Goal: Task Accomplishment & Management: Use online tool/utility

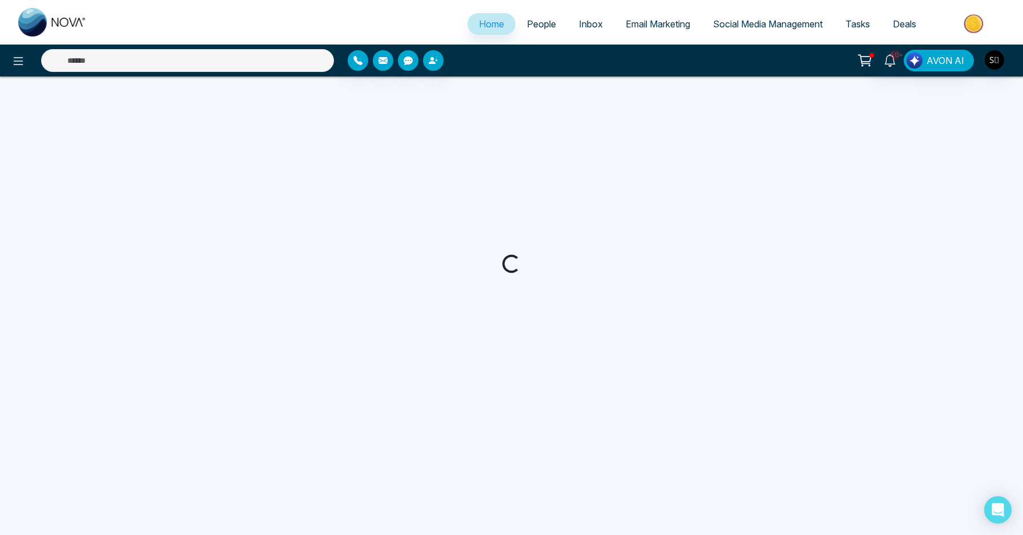
select select "*"
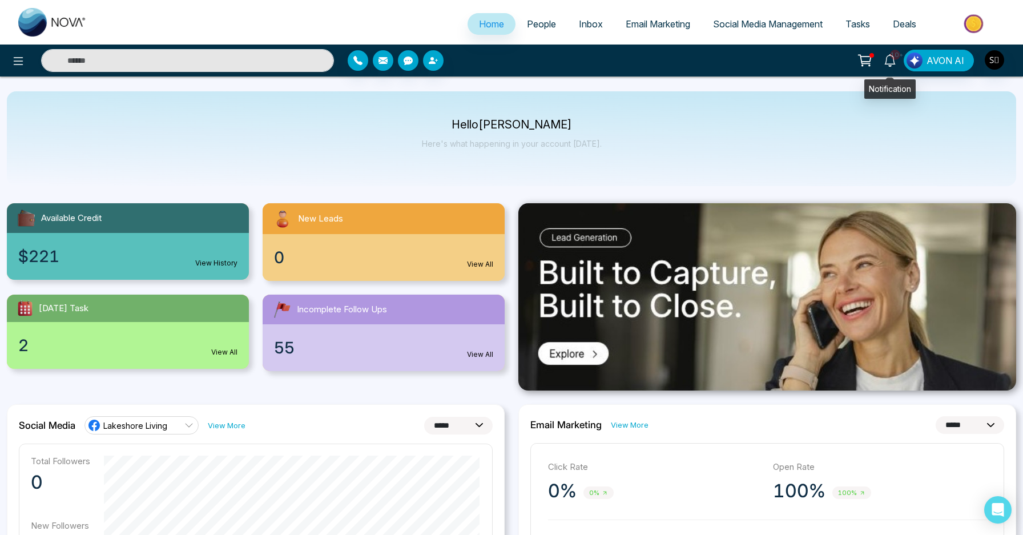
click at [891, 65] on icon at bounding box center [889, 60] width 11 height 13
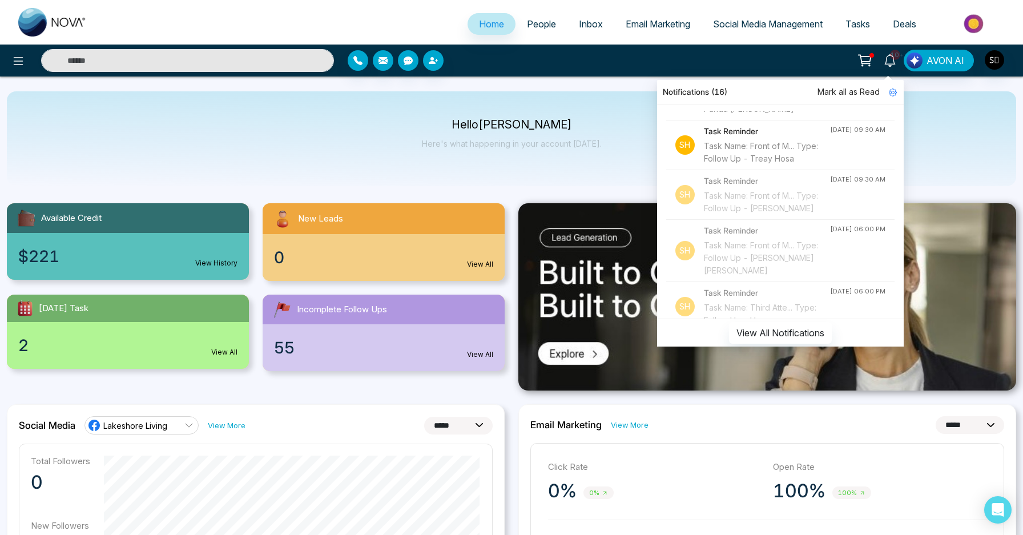
scroll to position [798, 0]
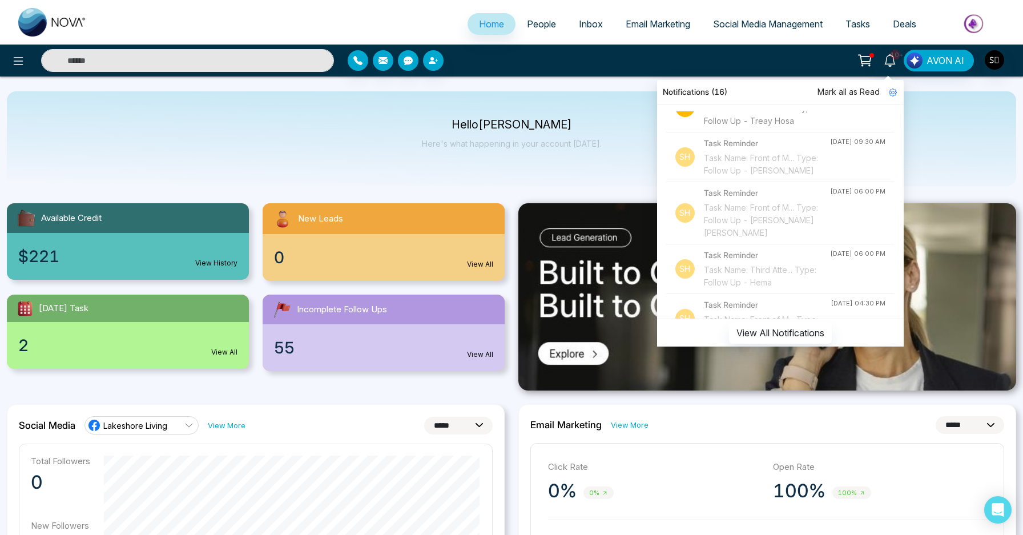
click at [734, 127] on div "Task Name: Front of M... Type: Follow Up - Treay Hosa" at bounding box center [767, 114] width 126 height 25
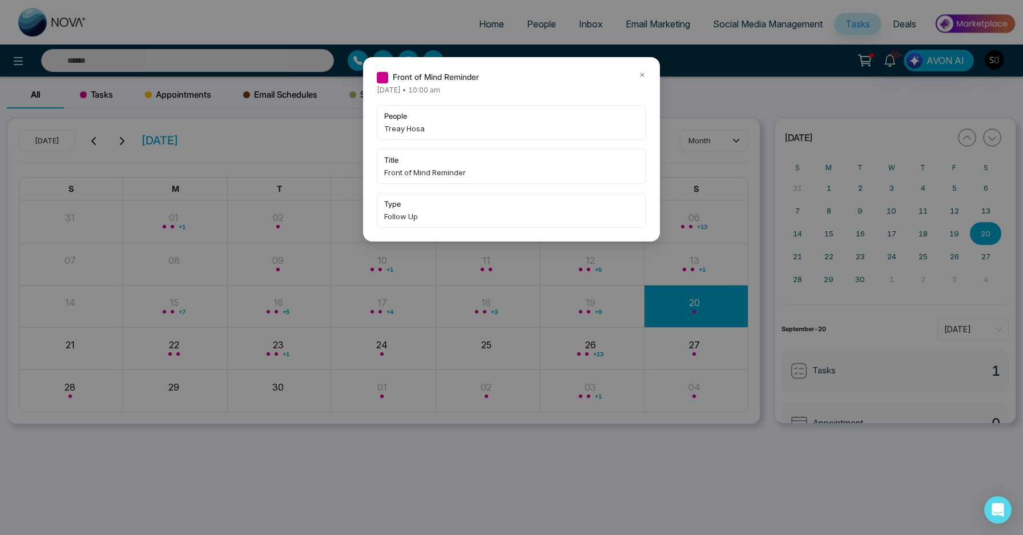
click at [391, 129] on span "Treay Hosa" at bounding box center [511, 128] width 255 height 11
copy span "Treay"
click at [641, 72] on icon at bounding box center [642, 75] width 8 height 8
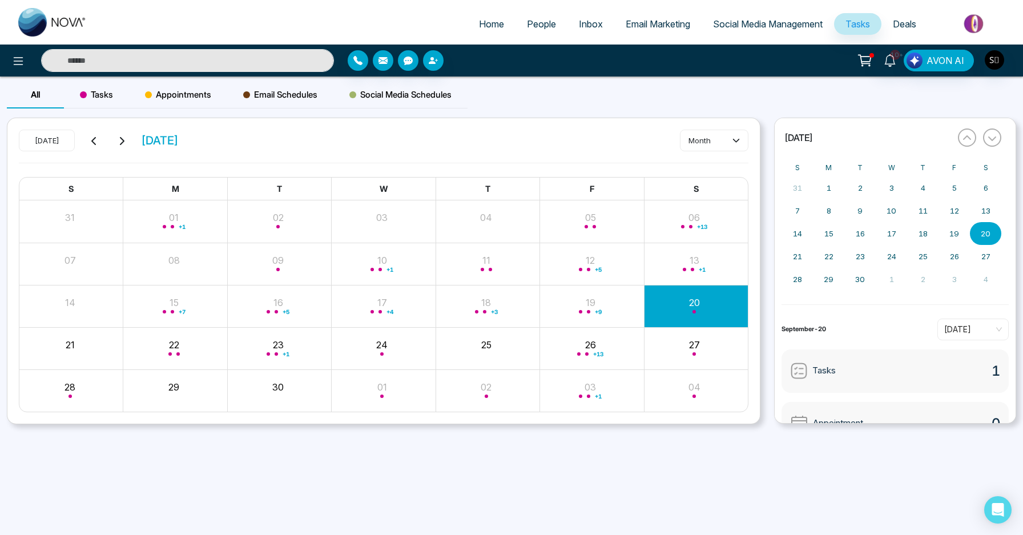
click at [200, 58] on input "text" at bounding box center [187, 60] width 293 height 23
paste input "*****"
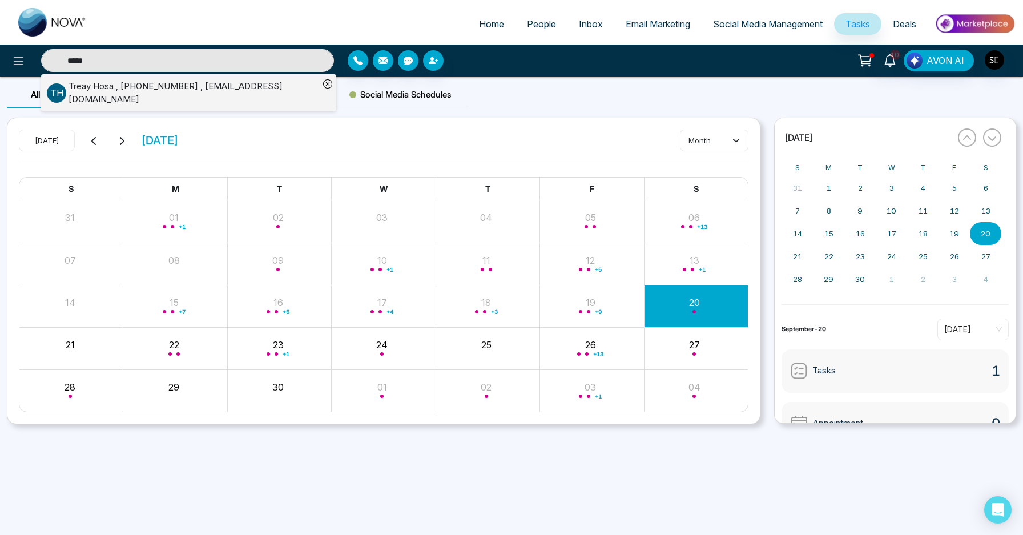
type input "*****"
click at [225, 94] on div "[PERSON_NAME] , [PHONE_NUMBER] , [EMAIL_ADDRESS][DOMAIN_NAME]" at bounding box center [193, 93] width 251 height 26
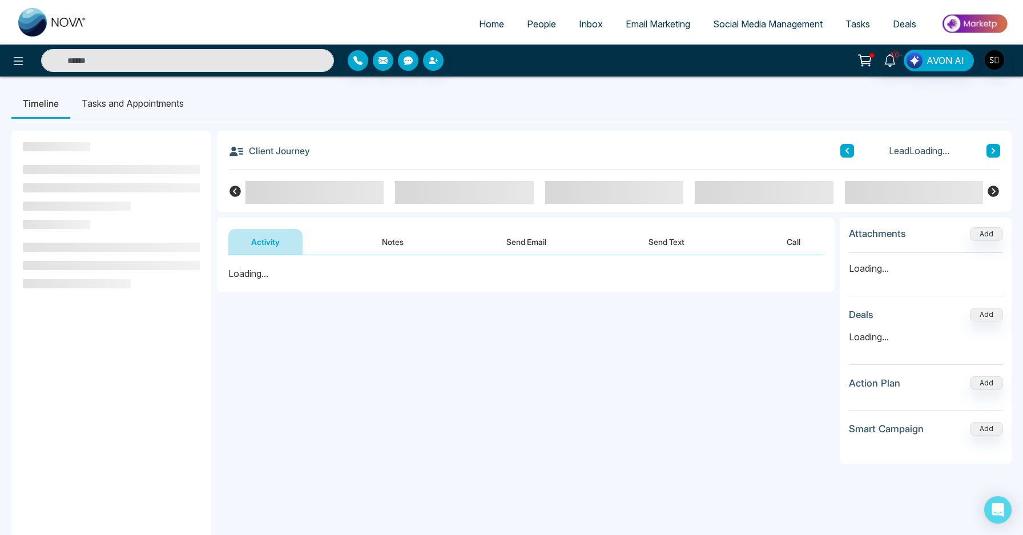
click at [384, 246] on button "Notes" at bounding box center [392, 242] width 67 height 26
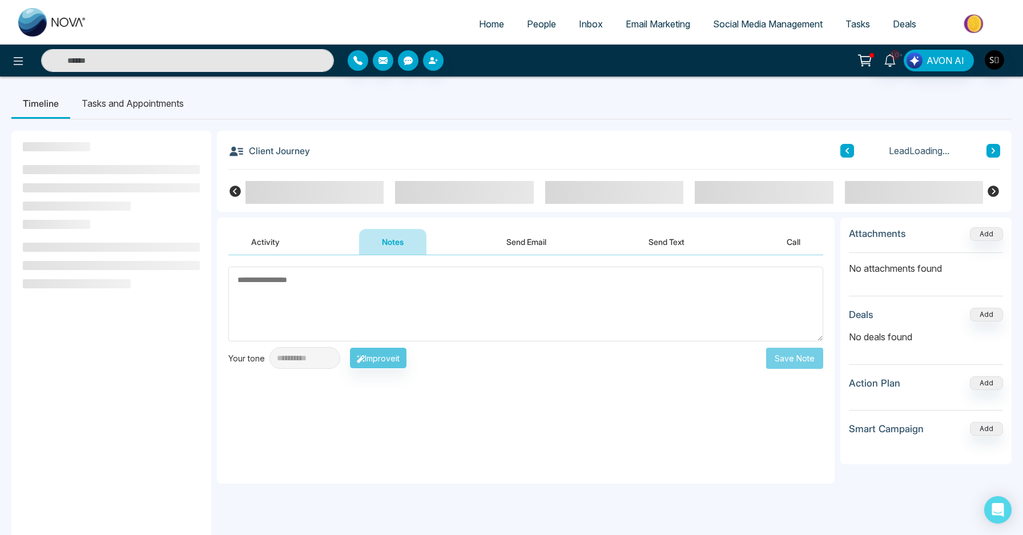
click at [363, 297] on textarea at bounding box center [525, 303] width 595 height 75
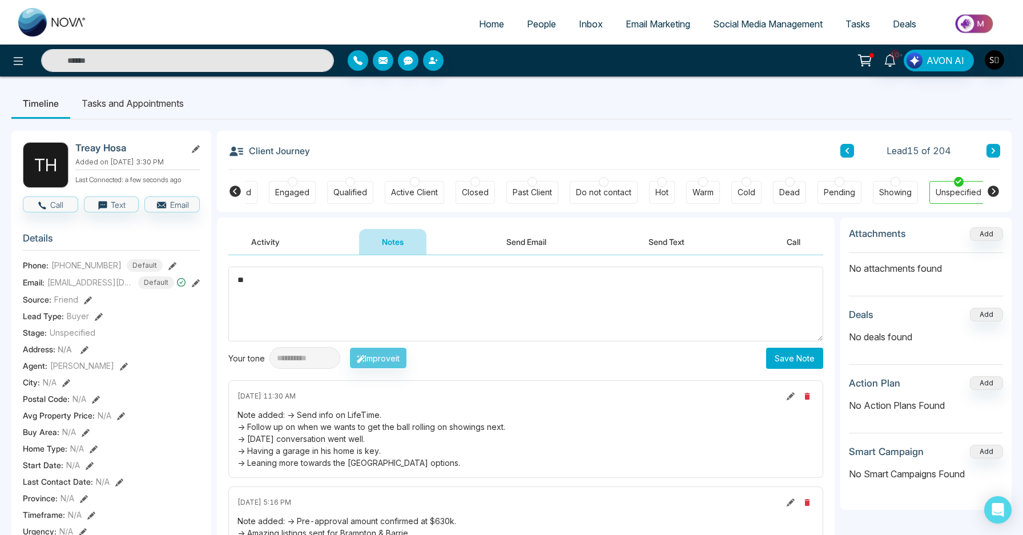
scroll to position [0, 106]
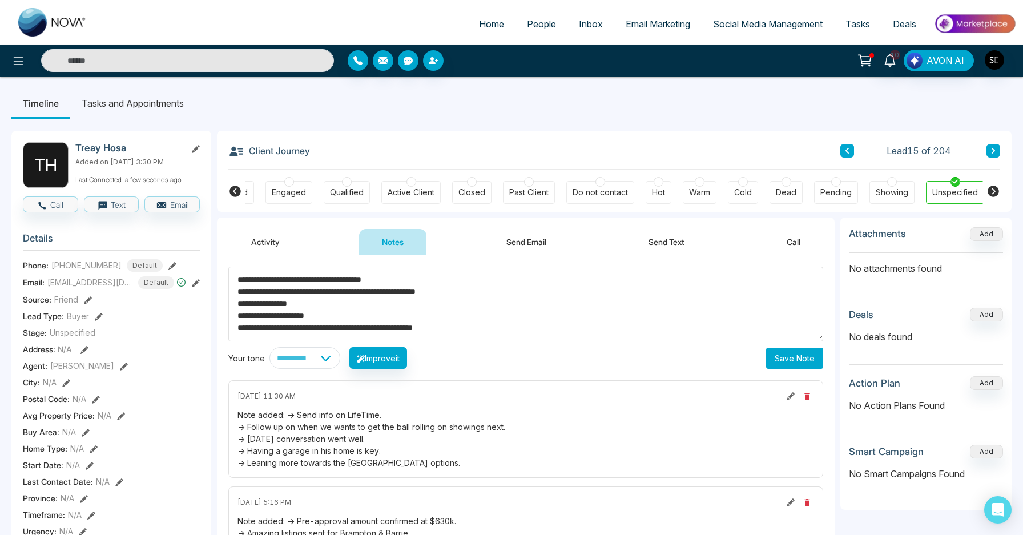
type textarea "**********"
click at [776, 358] on button "Save Note" at bounding box center [794, 358] width 57 height 21
